Goal: Transaction & Acquisition: Purchase product/service

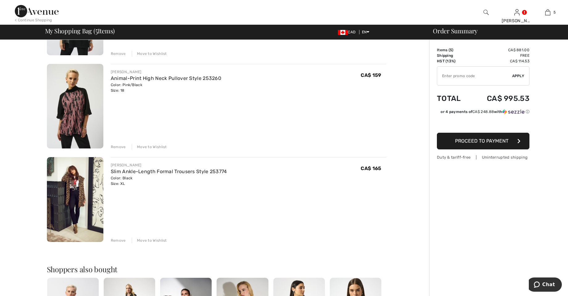
scroll to position [308, 0]
click at [536, 46] on div "Order Summary Details Items ( 5 ) CA$ 881.00 Promo code CA$ 0.00 Shipping Free …" at bounding box center [499, 118] width 139 height 773
click at [125, 243] on div "Remove Move to Wishlist" at bounding box center [249, 239] width 276 height 7
click at [119, 238] on div "Remove" at bounding box center [118, 240] width 15 height 6
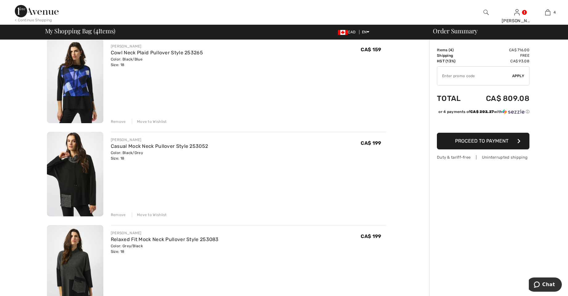
scroll to position [0, 0]
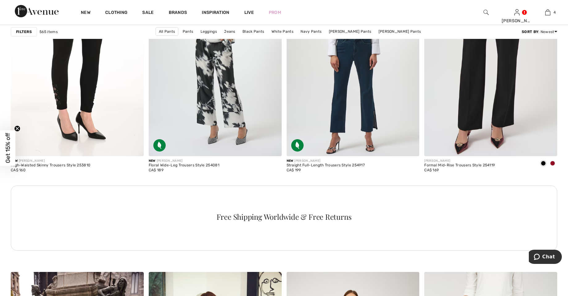
scroll to position [818, 0]
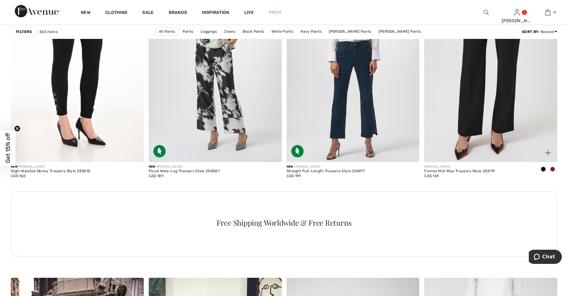
click at [556, 166] on div at bounding box center [552, 170] width 9 height 10
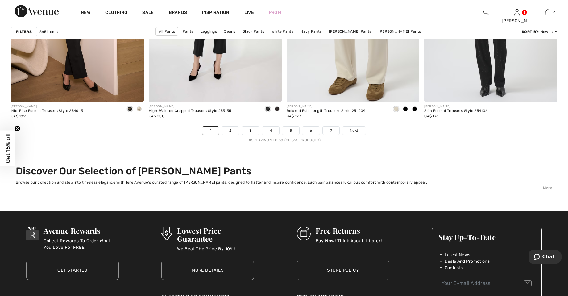
scroll to position [3428, 0]
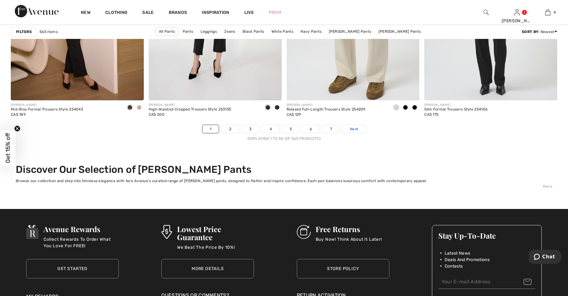
click at [359, 126] on link "Next" at bounding box center [354, 129] width 23 height 8
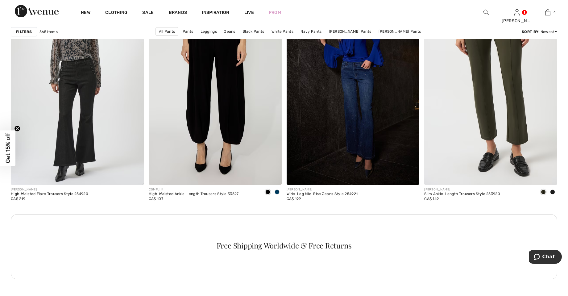
scroll to position [797, 0]
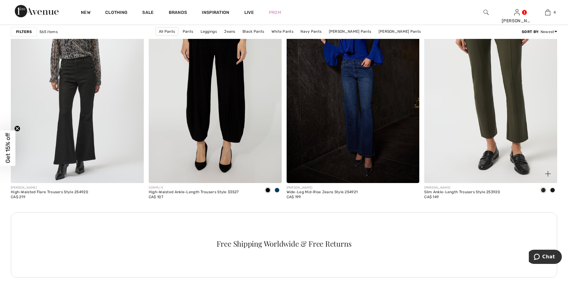
click at [555, 190] on span at bounding box center [553, 190] width 5 height 5
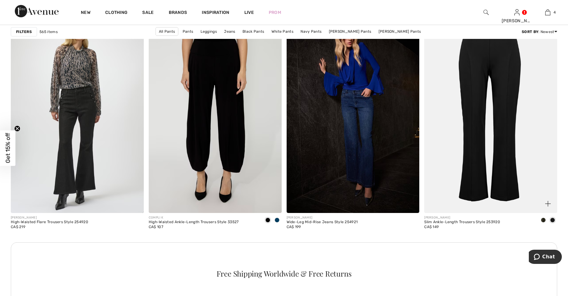
scroll to position [767, 0]
click at [544, 222] on span at bounding box center [543, 220] width 5 height 5
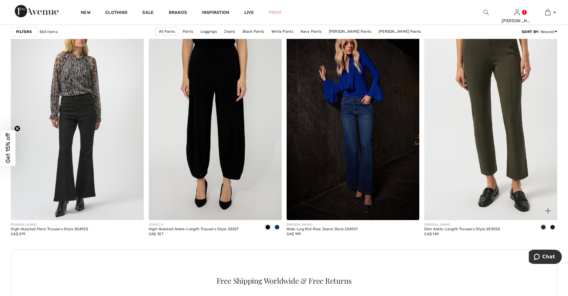
scroll to position [761, 0]
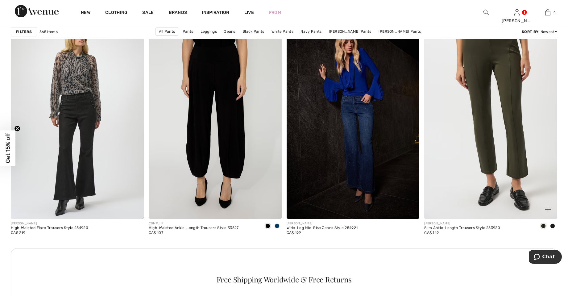
click at [555, 223] on div at bounding box center [552, 226] width 9 height 10
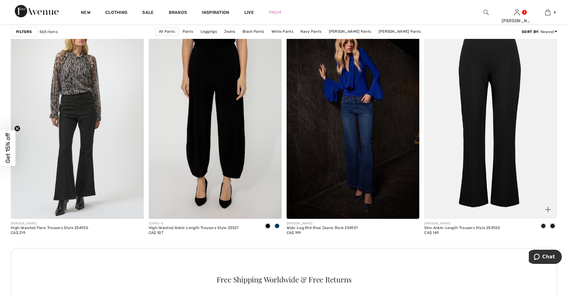
click at [549, 211] on img at bounding box center [549, 210] width 6 height 6
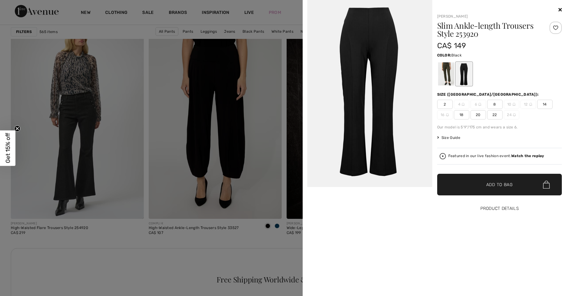
click at [549, 212] on button "Product Details" at bounding box center [500, 209] width 125 height 22
click at [465, 119] on div "Slim Ankle-length Trousers Style 253920 CA$ 149 Color: Black Size (CA/US): 2 4 …" at bounding box center [500, 127] width 125 height 211
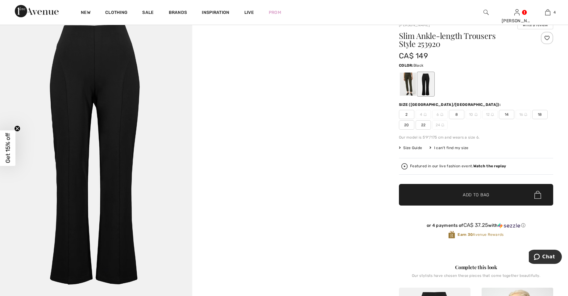
scroll to position [20, 0]
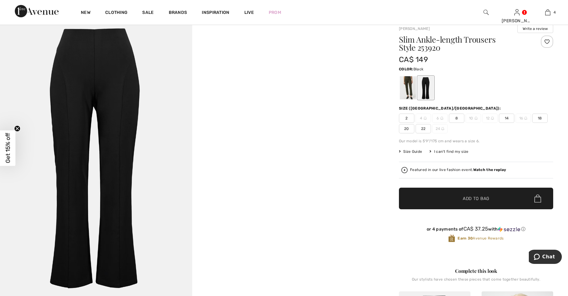
click at [406, 92] on div at bounding box center [408, 87] width 16 height 23
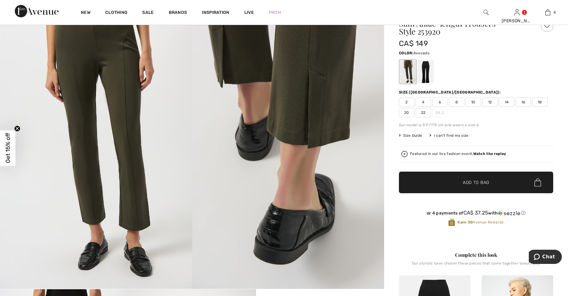
scroll to position [36, 0]
click at [544, 99] on span "18" at bounding box center [540, 102] width 15 height 9
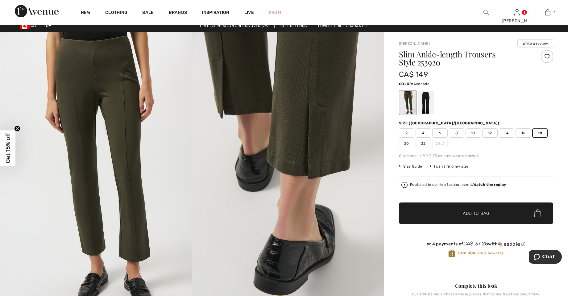
scroll to position [0, 0]
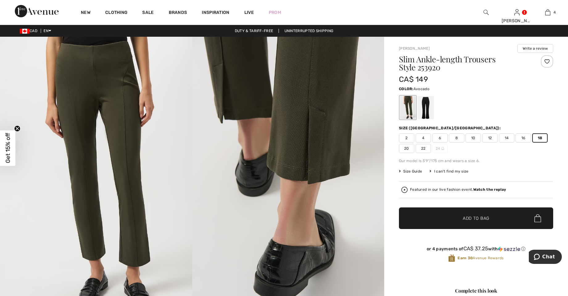
click at [429, 110] on div at bounding box center [426, 107] width 16 height 23
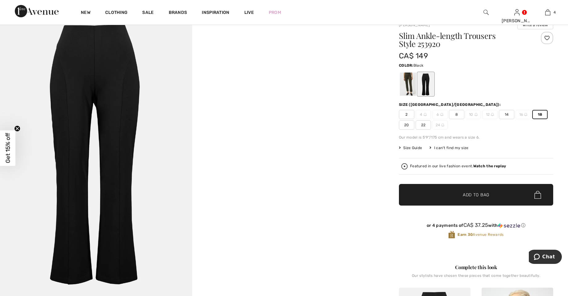
scroll to position [22, 0]
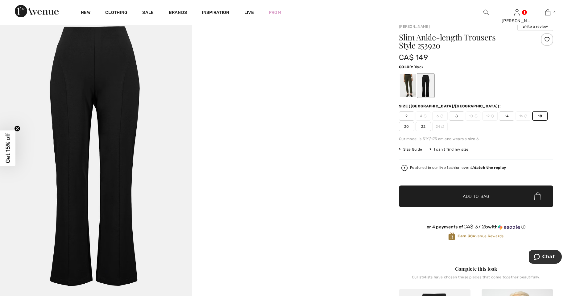
click at [477, 196] on span "Add to Bag" at bounding box center [476, 196] width 27 height 6
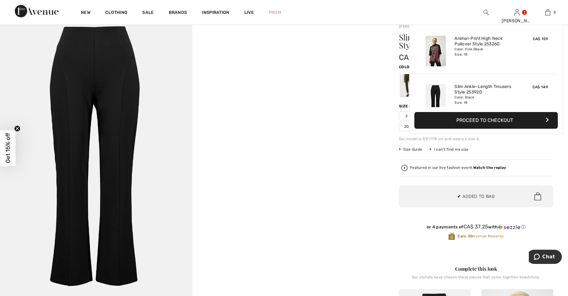
scroll to position [164, 0]
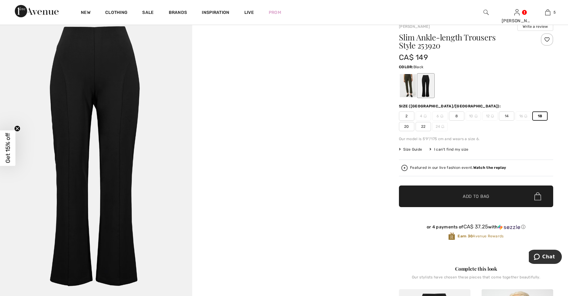
click at [409, 88] on div at bounding box center [408, 85] width 16 height 23
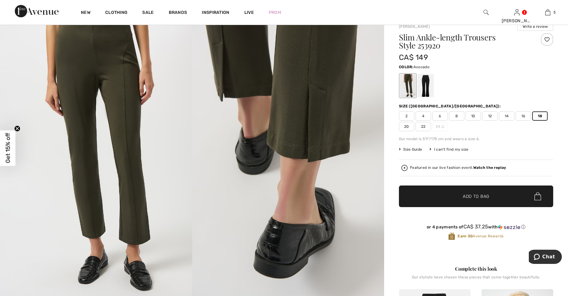
click at [490, 191] on span "✔ Added to Bag Add to Bag" at bounding box center [476, 197] width 154 height 22
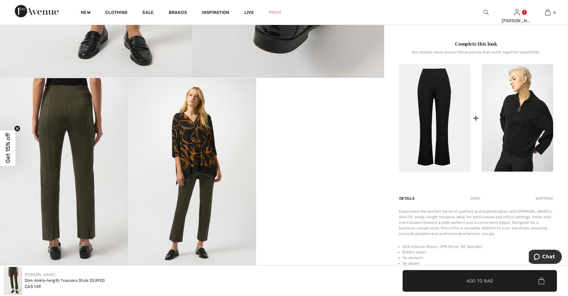
scroll to position [247, 0]
click at [549, 15] on img at bounding box center [548, 12] width 5 height 7
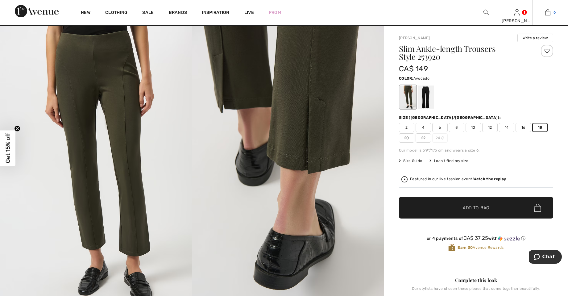
scroll to position [0, 0]
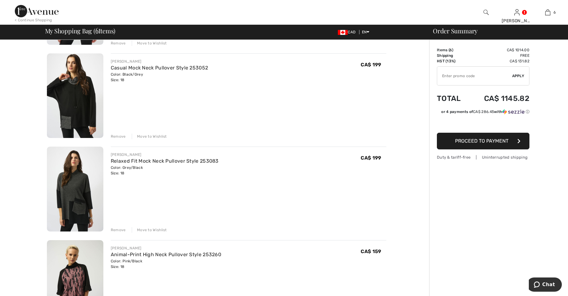
scroll to position [119, 0]
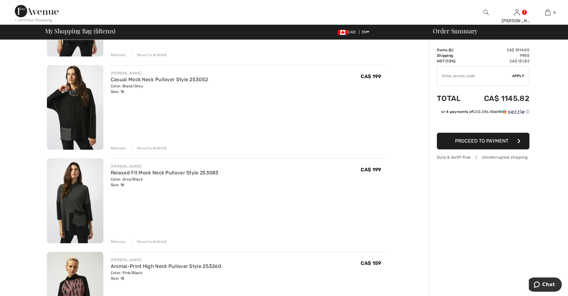
click at [120, 148] on div "Remove" at bounding box center [118, 148] width 15 height 6
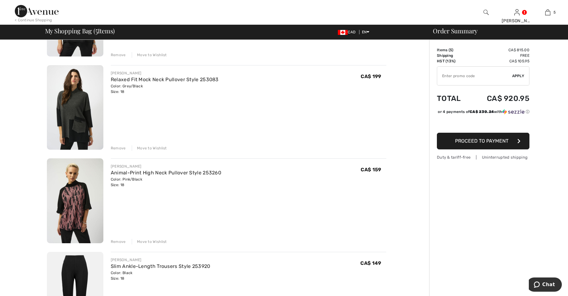
click at [120, 149] on div "Remove" at bounding box center [118, 148] width 15 height 6
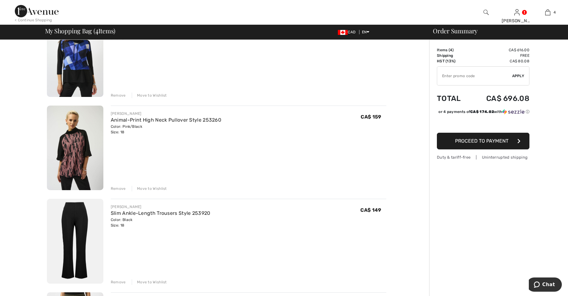
scroll to position [0, 0]
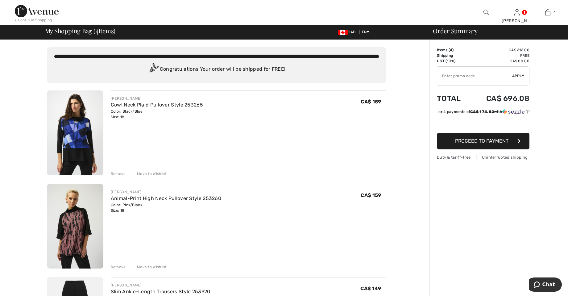
click at [119, 172] on div "Remove" at bounding box center [118, 174] width 15 height 6
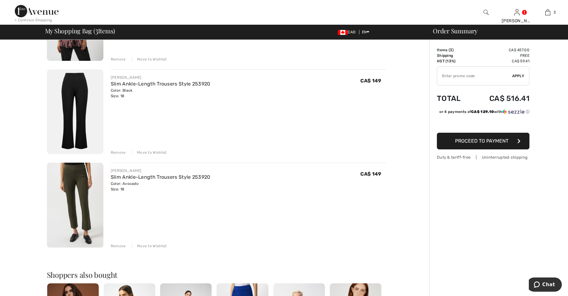
scroll to position [110, 0]
